Goal: Complete application form

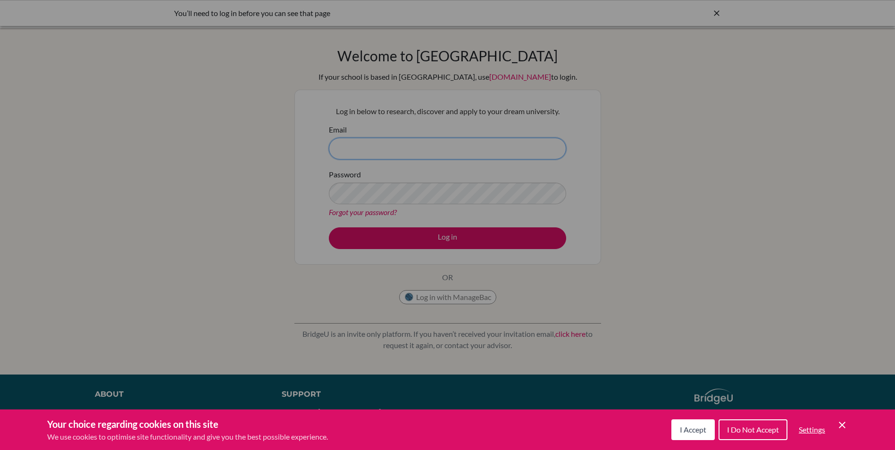
type input "[PERSON_NAME][EMAIL_ADDRESS][DOMAIN_NAME]"
click at [696, 427] on span "I Accept" at bounding box center [692, 429] width 26 height 9
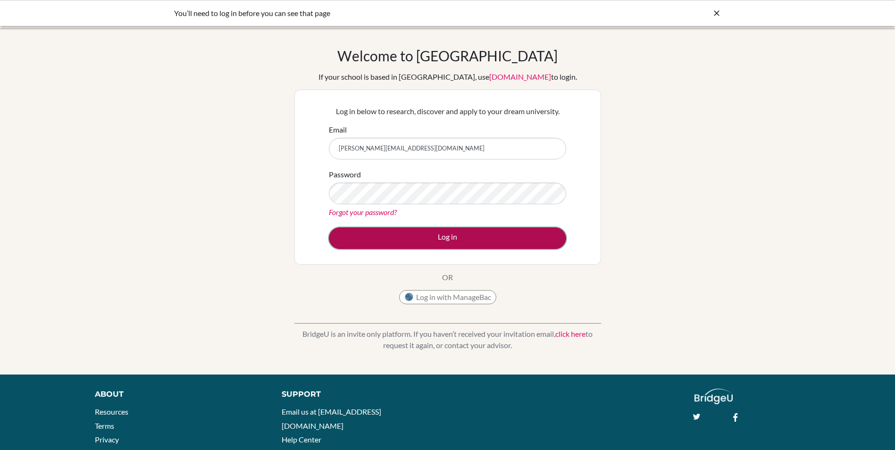
click at [448, 236] on button "Log in" at bounding box center [447, 238] width 237 height 22
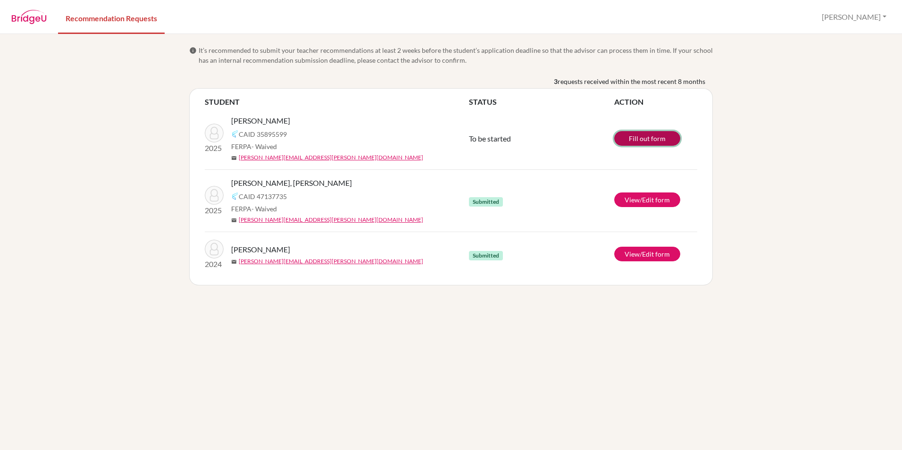
click at [641, 138] on link "Fill out form" at bounding box center [647, 138] width 66 height 15
